Goal: Task Accomplishment & Management: Use online tool/utility

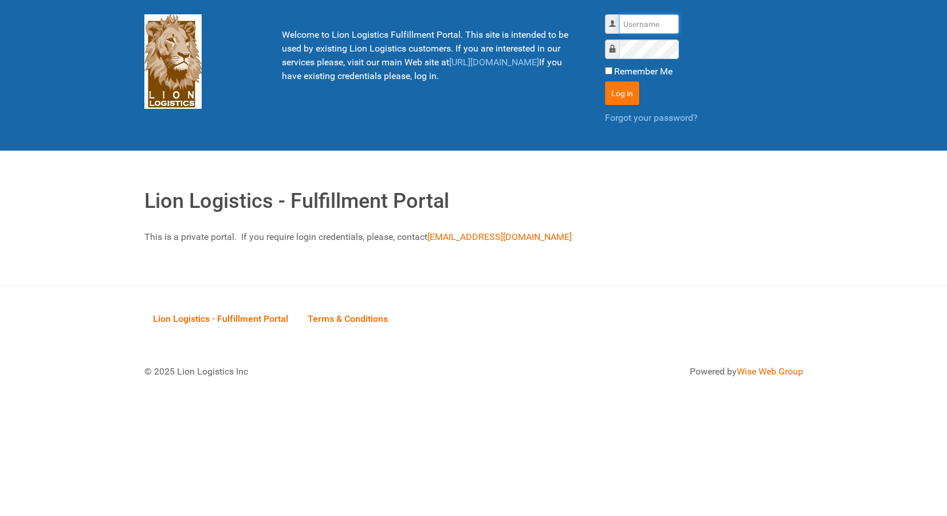
type input "lion"
click at [623, 93] on button "Log in" at bounding box center [622, 93] width 34 height 24
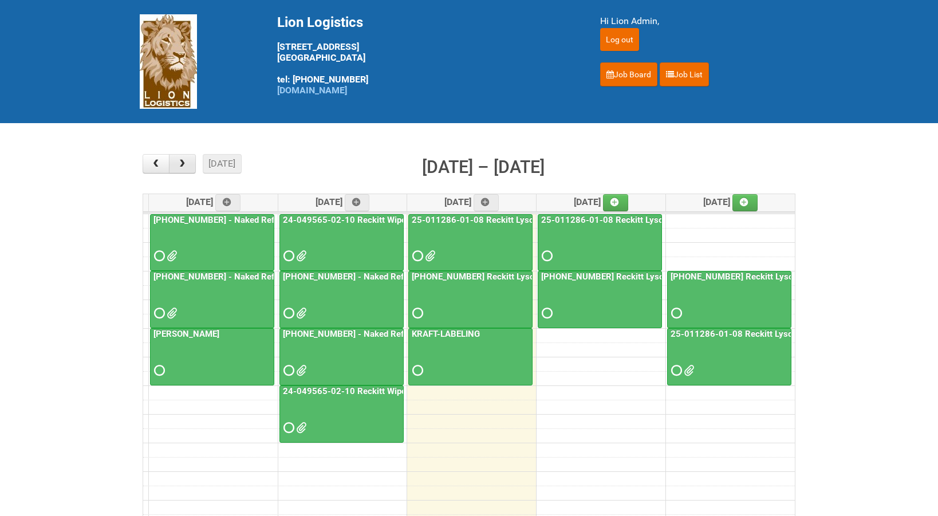
click at [180, 158] on button "button" at bounding box center [182, 163] width 27 height 19
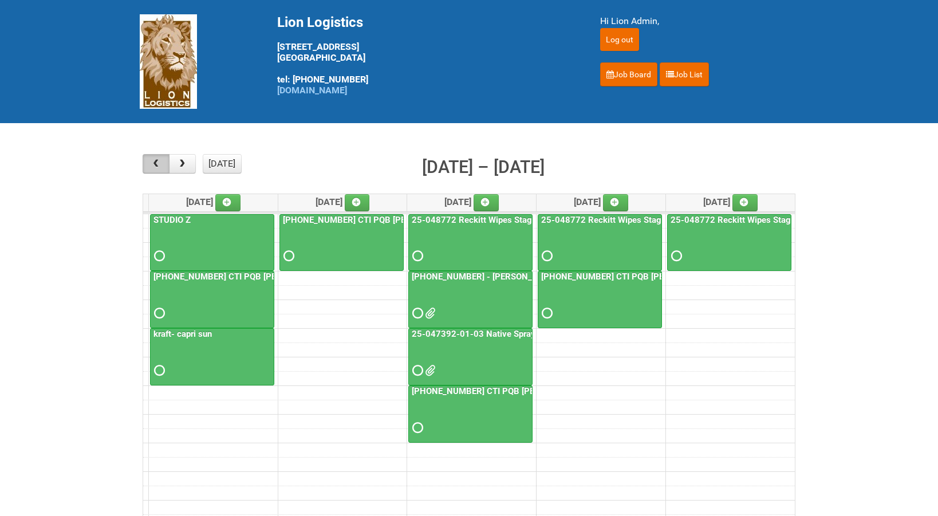
click at [157, 163] on span "button" at bounding box center [156, 163] width 11 height 9
